Goal: Information Seeking & Learning: Get advice/opinions

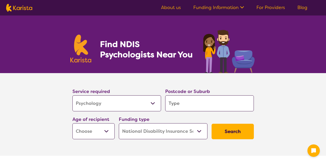
select select "Psychology"
select select "NDIS"
select select "Psychology"
select select "NDIS"
click at [72, 95] on select "Allied Health Assistant Assessment ([MEDICAL_DATA] or [MEDICAL_DATA]) Behaviour…" at bounding box center [116, 103] width 89 height 16
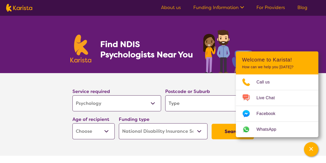
click at [180, 105] on input "search" at bounding box center [209, 103] width 89 height 16
type input "2"
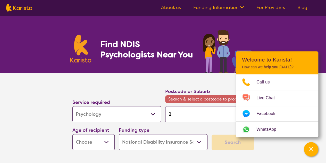
type input "22"
type input "223"
type input "2234"
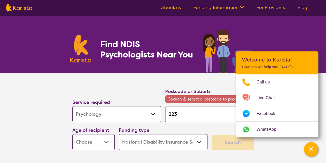
type input "2234"
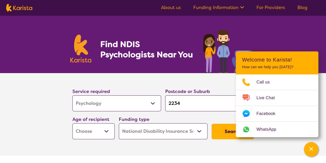
type input "2234"
click at [104, 131] on select "Early Childhood - 0 to 9 Child - 10 to 11 Adolescent - 12 to 17 Adult - 18 to 6…" at bounding box center [93, 131] width 42 height 16
select select "AS"
click at [72, 123] on select "Early Childhood - 0 to 9 Child - 10 to 11 Adolescent - 12 to 17 Adult - 18 to 6…" at bounding box center [93, 131] width 42 height 16
select select "AS"
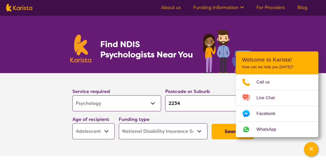
click at [191, 132] on select "Home Care Package (HCP) National Disability Insurance Scheme (NDIS) I don't know" at bounding box center [163, 131] width 89 height 16
select select "i-don-t-know"
click at [119, 123] on select "Home Care Package (HCP) National Disability Insurance Scheme (NDIS) I don't know" at bounding box center [163, 131] width 89 height 16
select select "i-don-t-know"
click at [231, 135] on button "Search" at bounding box center [233, 131] width 42 height 15
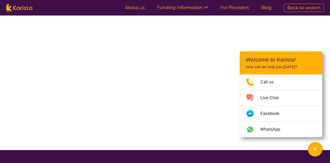
click at [231, 135] on div at bounding box center [165, 82] width 330 height 134
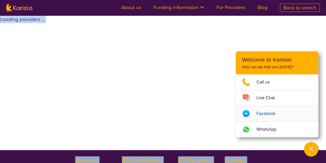
select select "Psychology"
select select "AS"
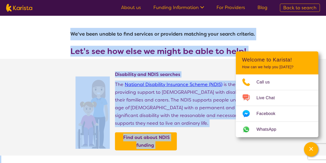
click at [207, 134] on div "Find out about NDIS funding" at bounding box center [185, 141] width 141 height 18
